Goal: Task Accomplishment & Management: Manage account settings

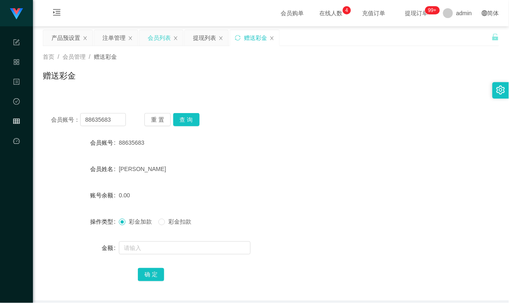
click at [153, 32] on div "会员列表" at bounding box center [159, 38] width 23 height 16
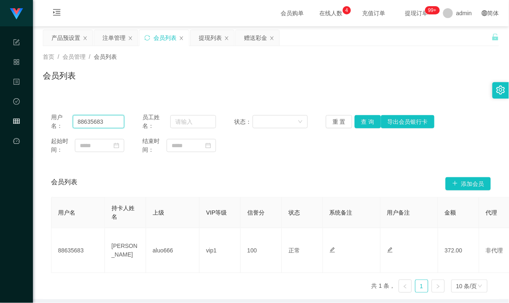
drag, startPoint x: 107, startPoint y: 125, endPoint x: -13, endPoint y: 113, distance: 120.2
click at [0, 113] on html "代理端 系统配置 产品管理 内容中心 数据中心 会员管理 平台首页 保存配置 重置配置 整体风格设置 主题色 导航设置 内容区域宽度 定宽 固定Header …" at bounding box center [254, 151] width 509 height 303
type input "wenhao"
click at [359, 120] on button "查 询" at bounding box center [367, 121] width 26 height 13
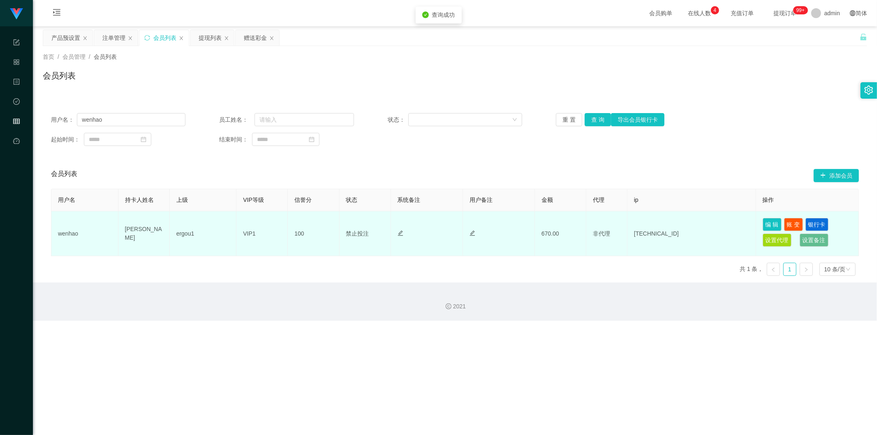
drag, startPoint x: 247, startPoint y: 238, endPoint x: 274, endPoint y: 236, distance: 26.8
click at [248, 238] on td "VIP1" at bounding box center [261, 233] width 51 height 45
click at [508, 224] on button "编 辑" at bounding box center [772, 224] width 19 height 13
type input "wenhao"
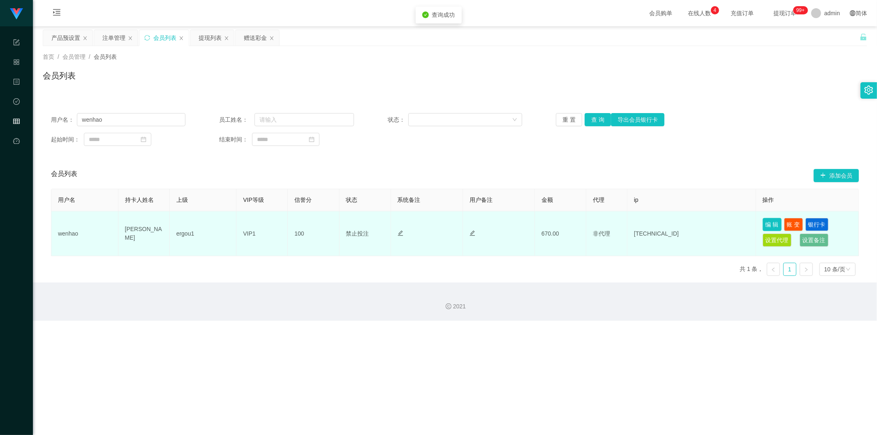
type input "[PERSON_NAME]"
type input "100"
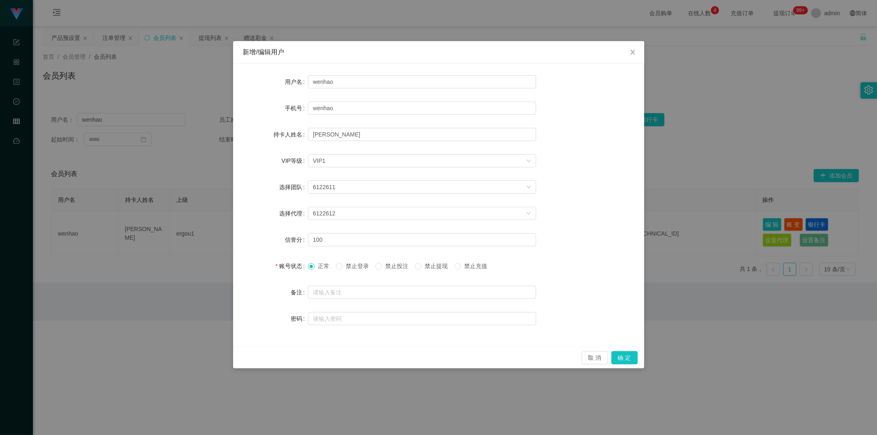
click at [420, 164] on div "选择VIP等级 VIP1" at bounding box center [419, 161] width 213 height 12
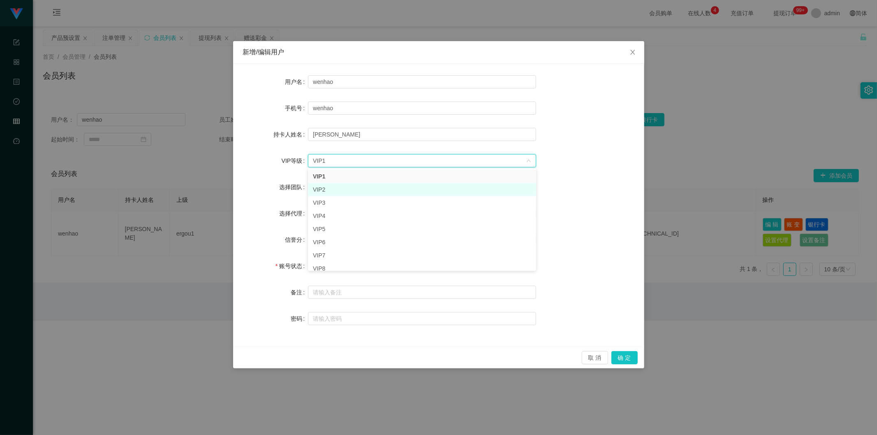
click at [354, 190] on li "VIP2" at bounding box center [422, 189] width 228 height 13
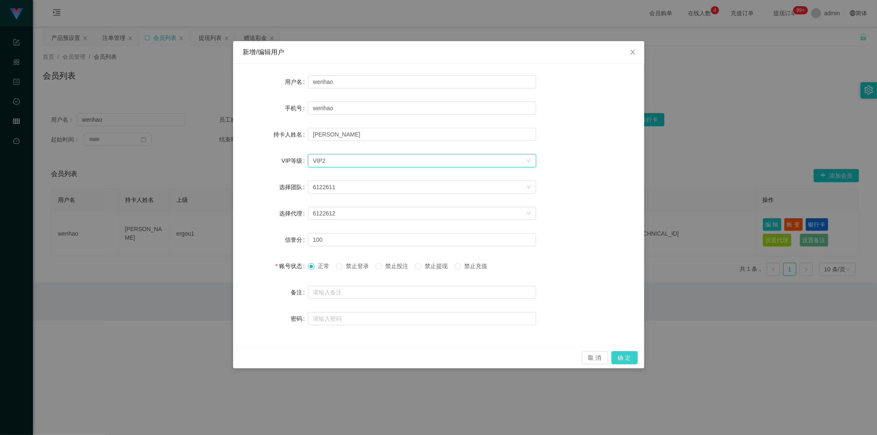
click at [508, 303] on button "确 定" at bounding box center [624, 357] width 26 height 13
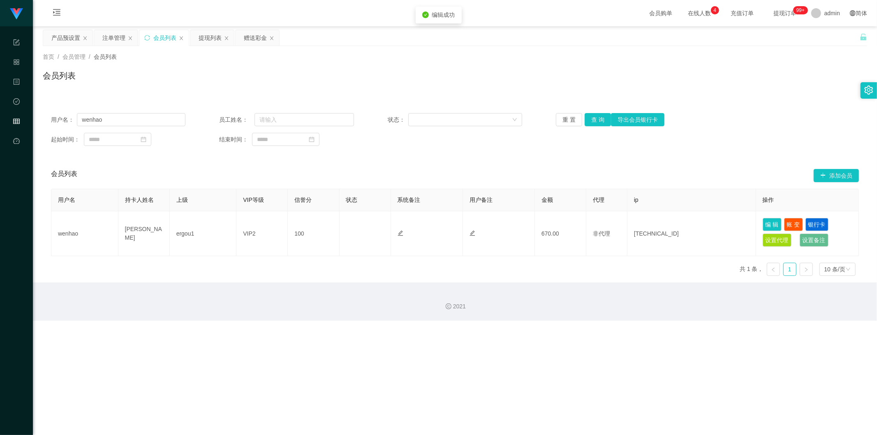
click at [508, 118] on div "用户名： wenhao 员工姓名： 状态： 重 置 查 询 导出会员银行卡" at bounding box center [455, 119] width 808 height 13
